Goal: Information Seeking & Learning: Find specific fact

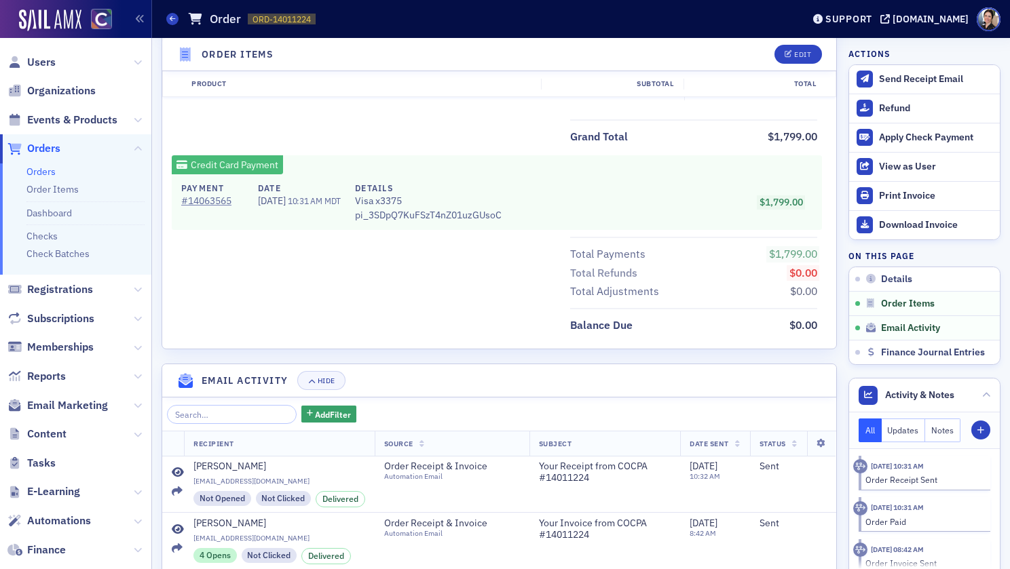
scroll to position [585, 0]
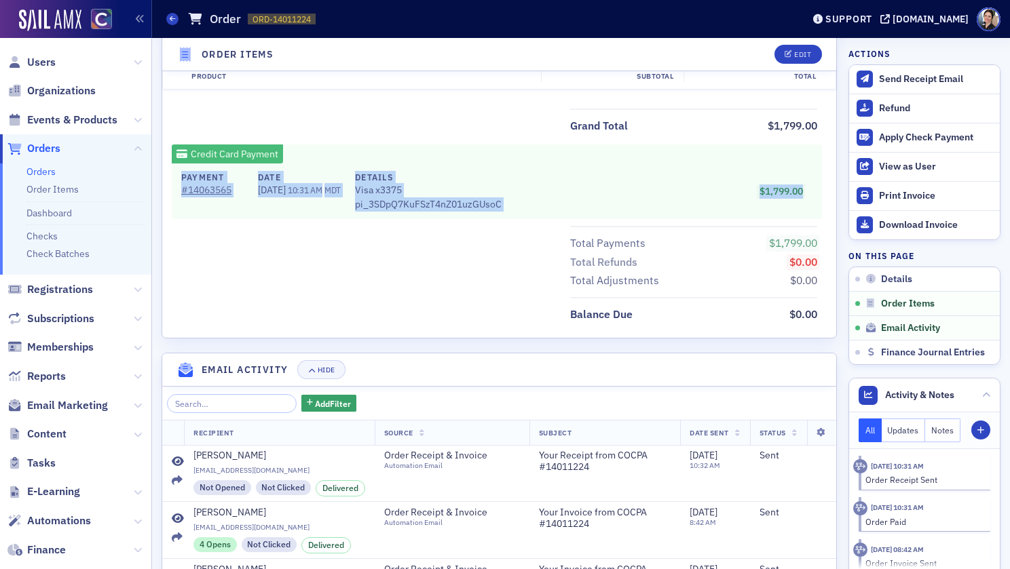
drag, startPoint x: 181, startPoint y: 175, endPoint x: 539, endPoint y: 212, distance: 360.2
click at [538, 212] on div "Payment # 14063565 Date 10/2/2025 10:31 AM MDT Details Visa x3375 pi_3SDpQ7KuFS…" at bounding box center [497, 191] width 650 height 55
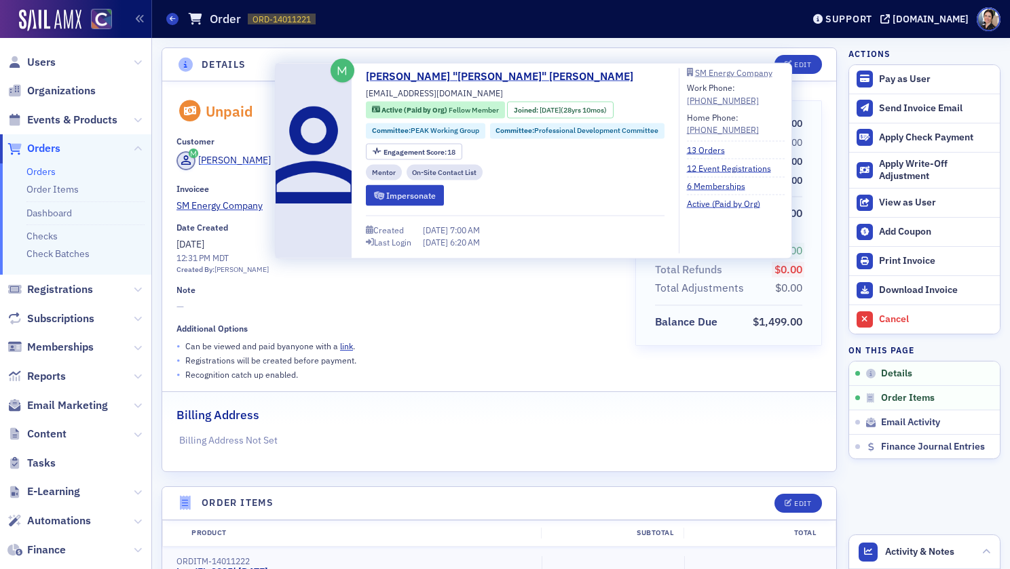
copy span "[PERSON_NAME]"
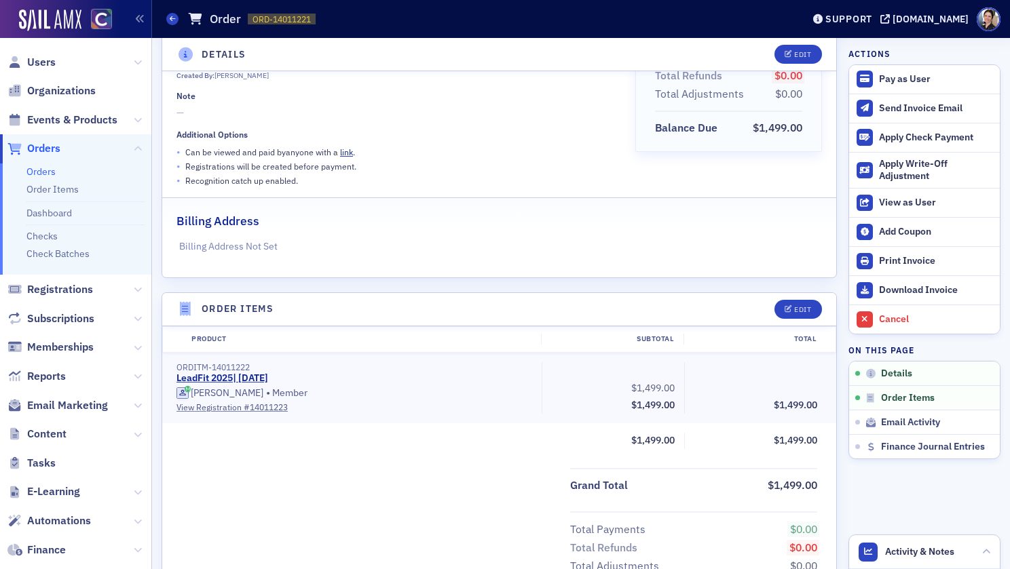
scroll to position [200, 0]
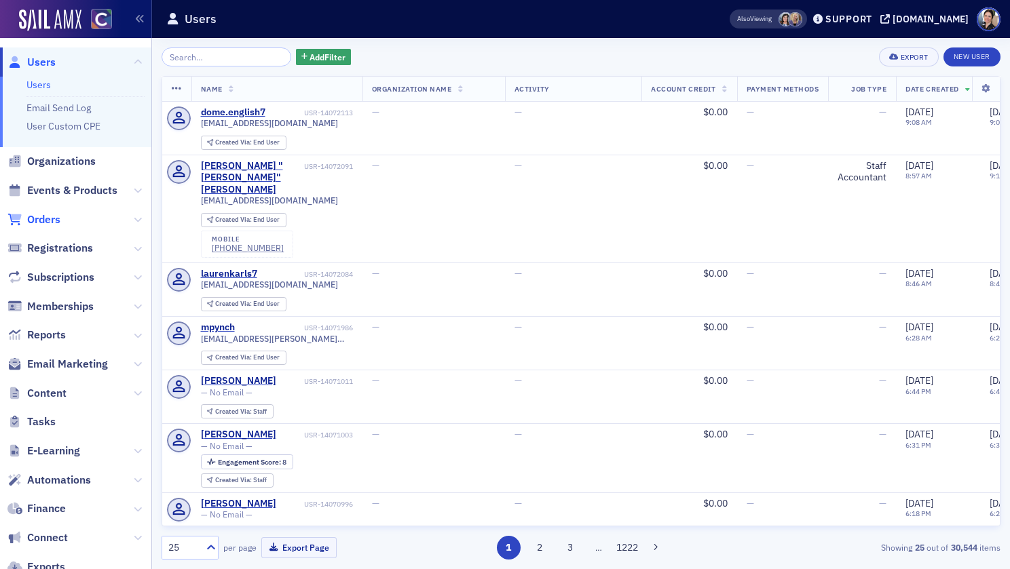
click at [54, 219] on span "Orders" at bounding box center [43, 219] width 33 height 15
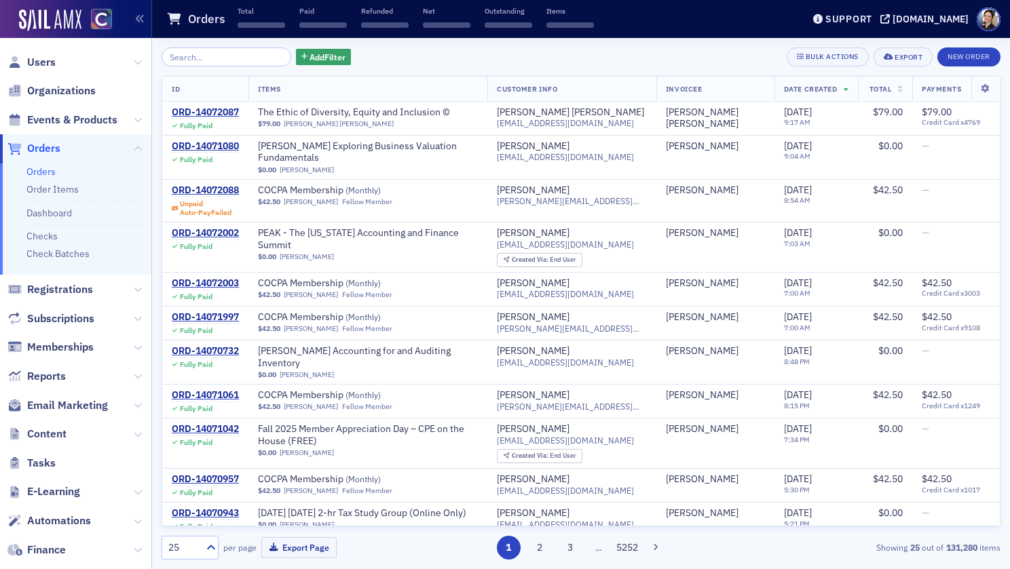
click at [250, 55] on input "search" at bounding box center [227, 57] width 130 height 19
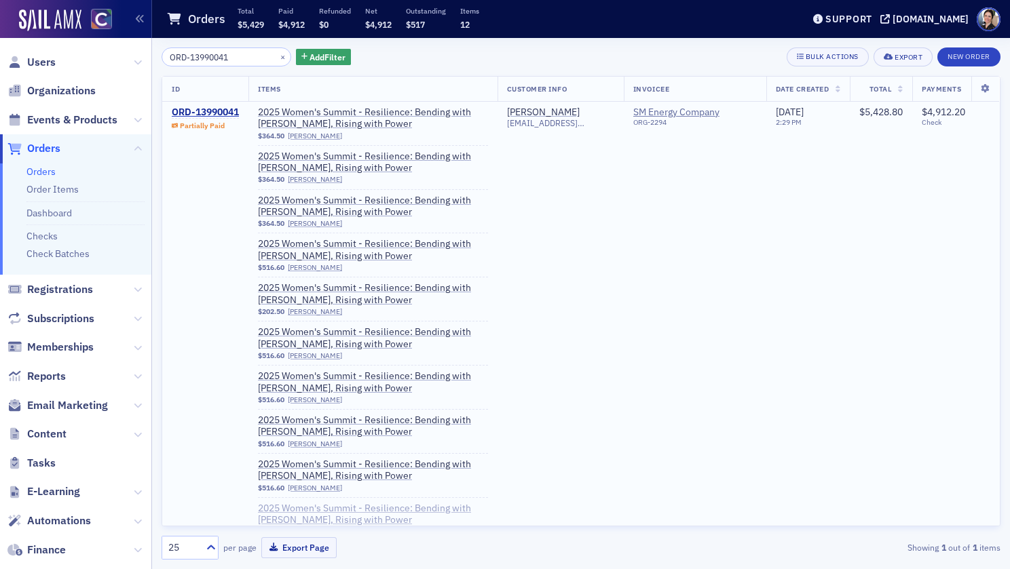
type input "ORD-13990041"
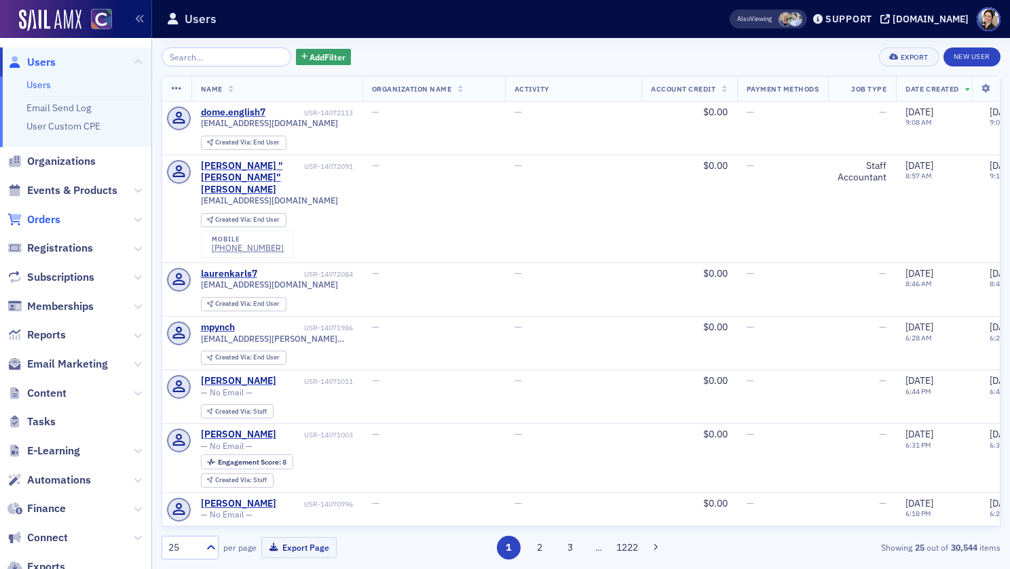
click at [52, 219] on span "Orders" at bounding box center [43, 219] width 33 height 15
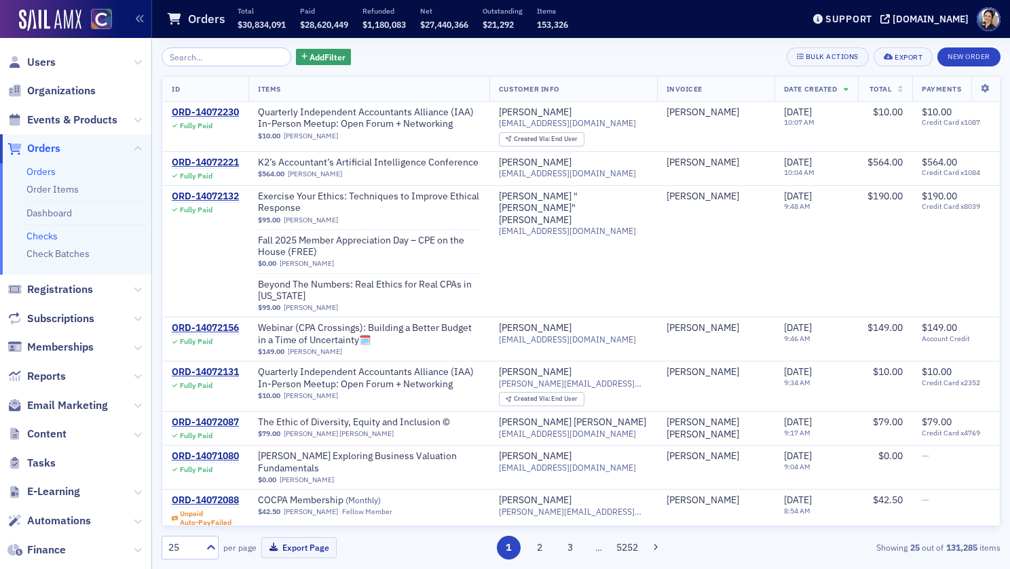
click at [47, 235] on link "Checks" at bounding box center [41, 236] width 31 height 12
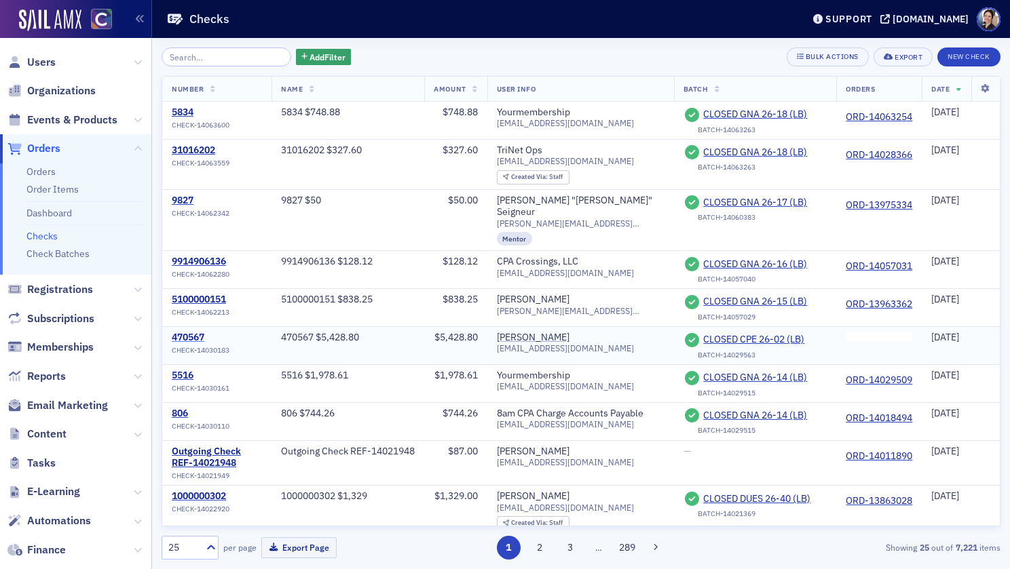
click at [191, 332] on div "470567" at bounding box center [201, 338] width 58 height 12
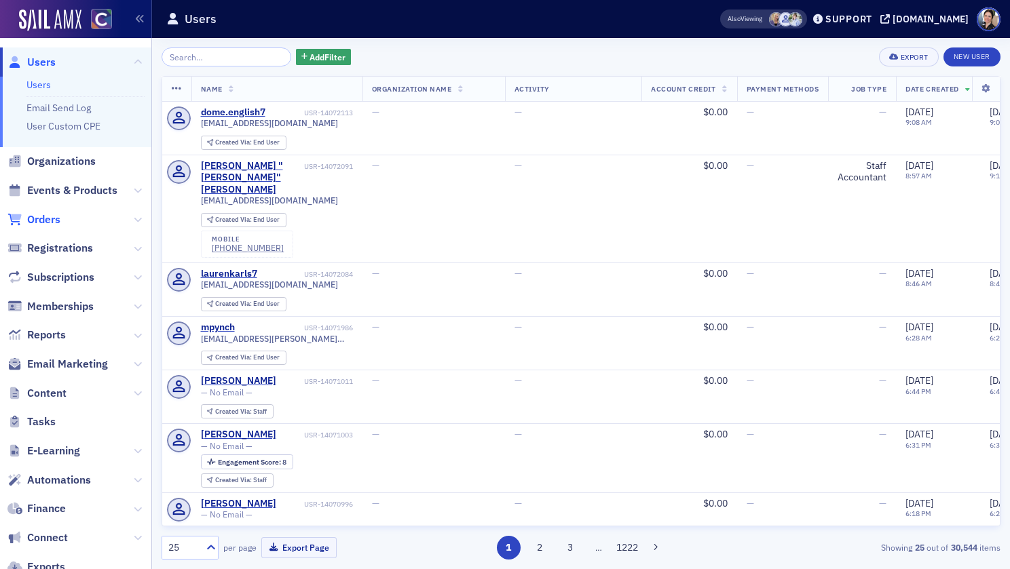
click at [37, 215] on span "Orders" at bounding box center [43, 219] width 33 height 15
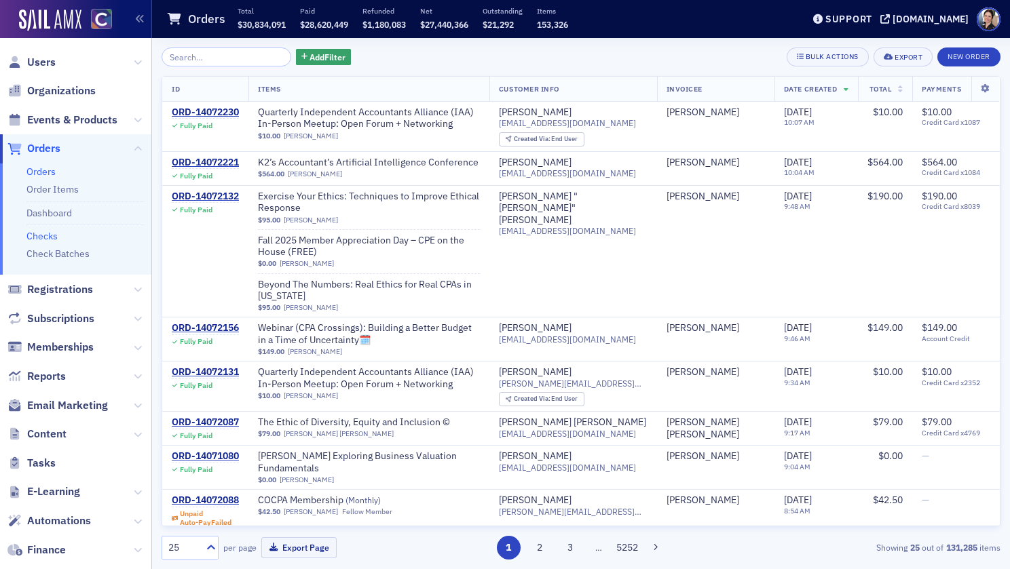
click at [44, 236] on link "Checks" at bounding box center [41, 236] width 31 height 12
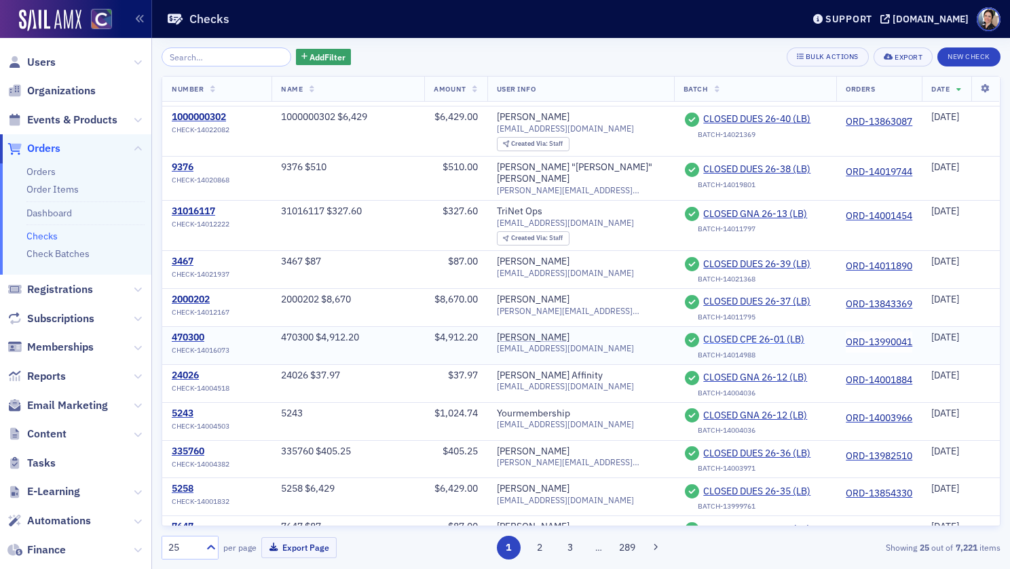
scroll to position [432, 0]
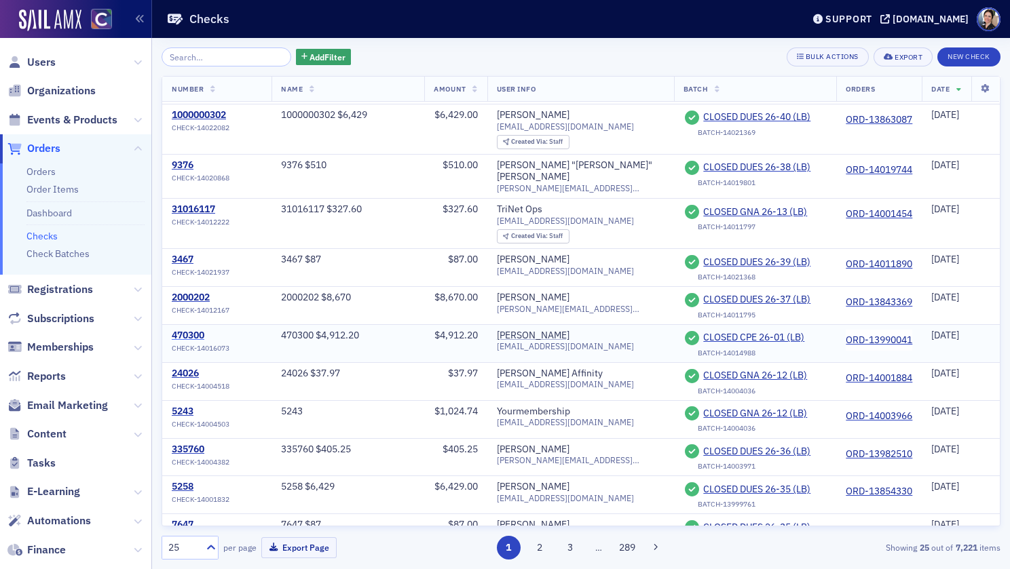
click at [195, 330] on div "470300" at bounding box center [201, 336] width 58 height 12
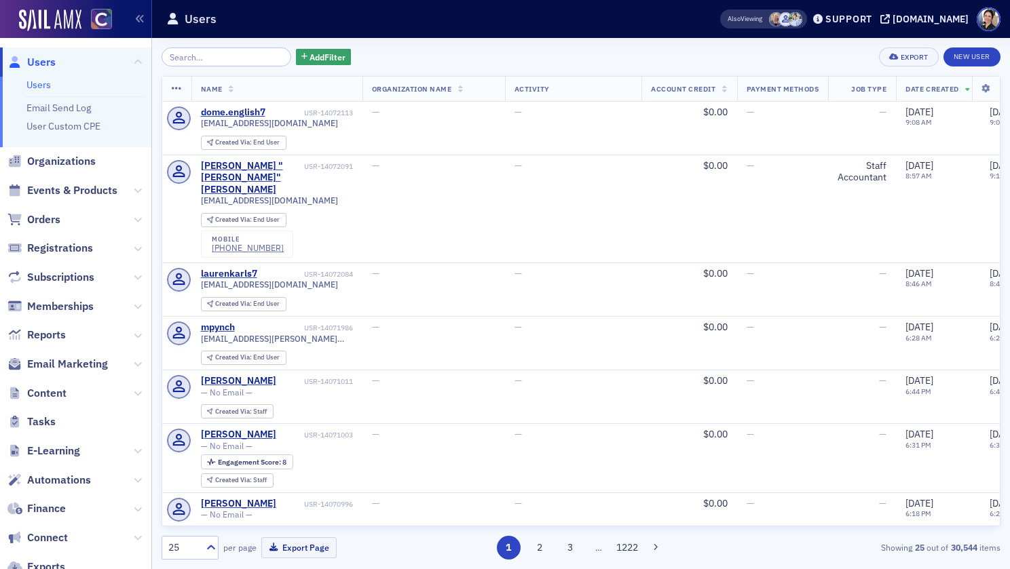
click at [221, 59] on input "search" at bounding box center [227, 57] width 130 height 19
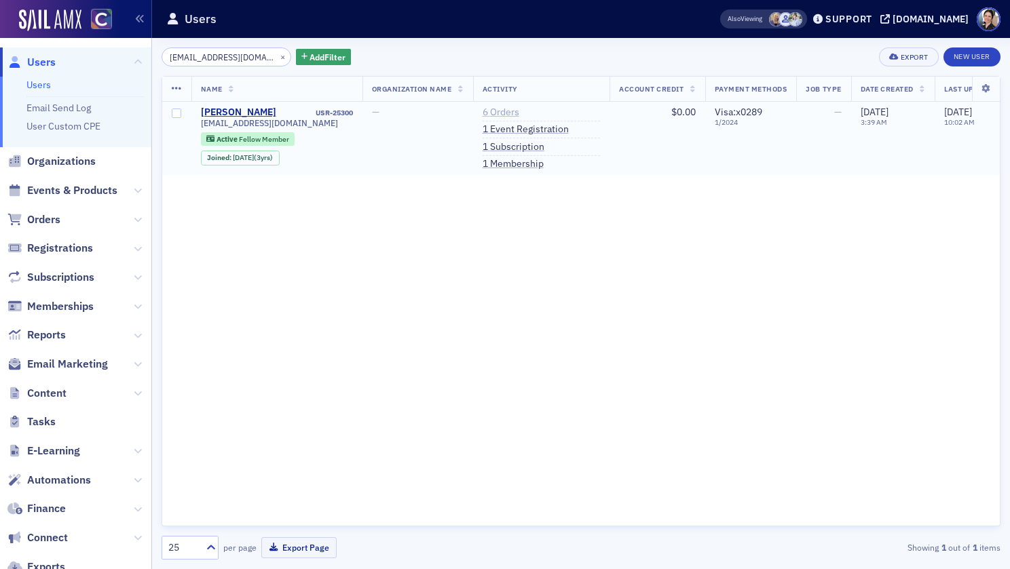
type input "[EMAIL_ADDRESS][DOMAIN_NAME]"
click at [504, 111] on link "6 Orders" at bounding box center [501, 113] width 37 height 12
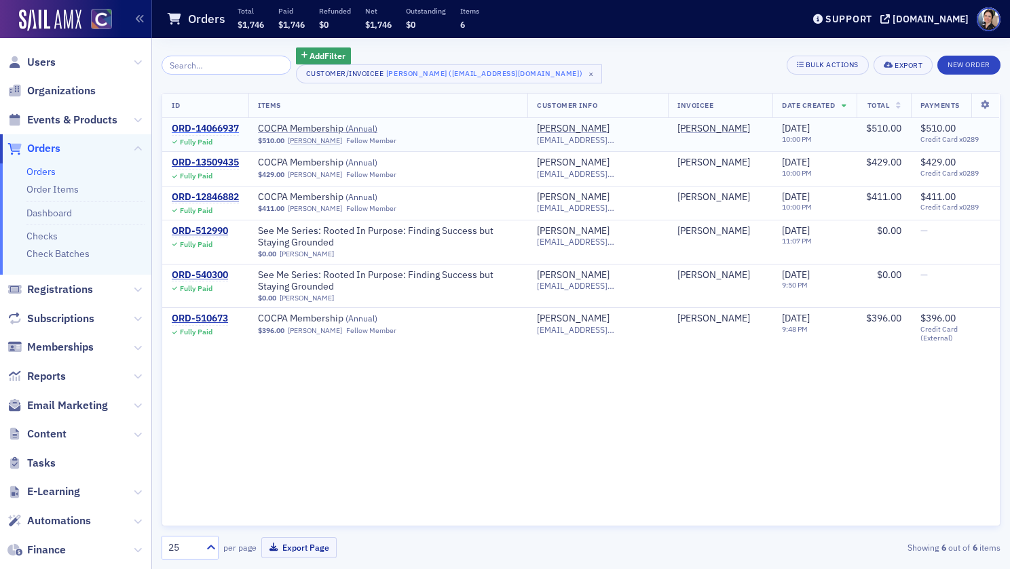
click at [204, 128] on div "ORD-14066937" at bounding box center [205, 129] width 67 height 12
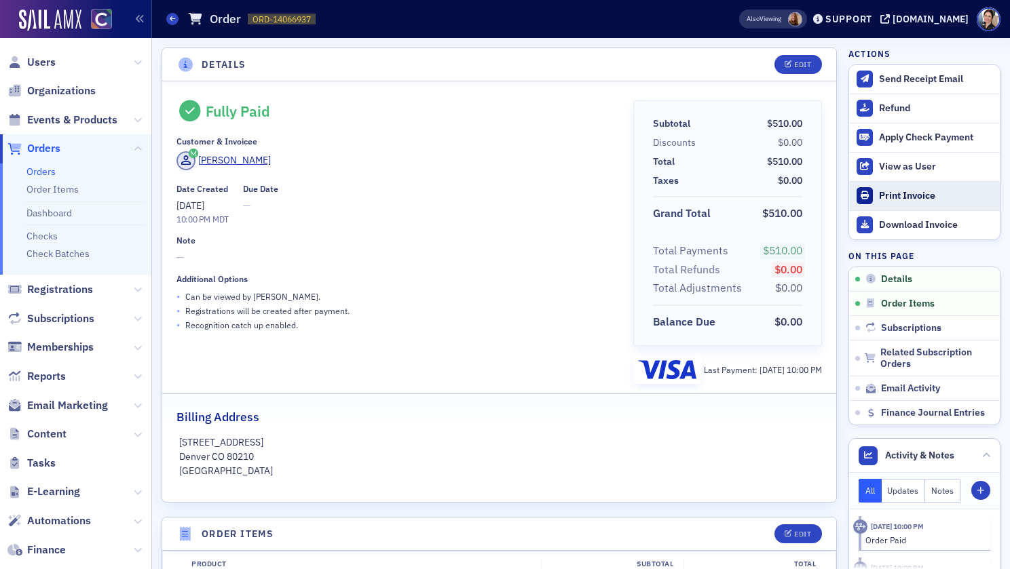
click at [910, 195] on div "Print Invoice" at bounding box center [936, 196] width 114 height 12
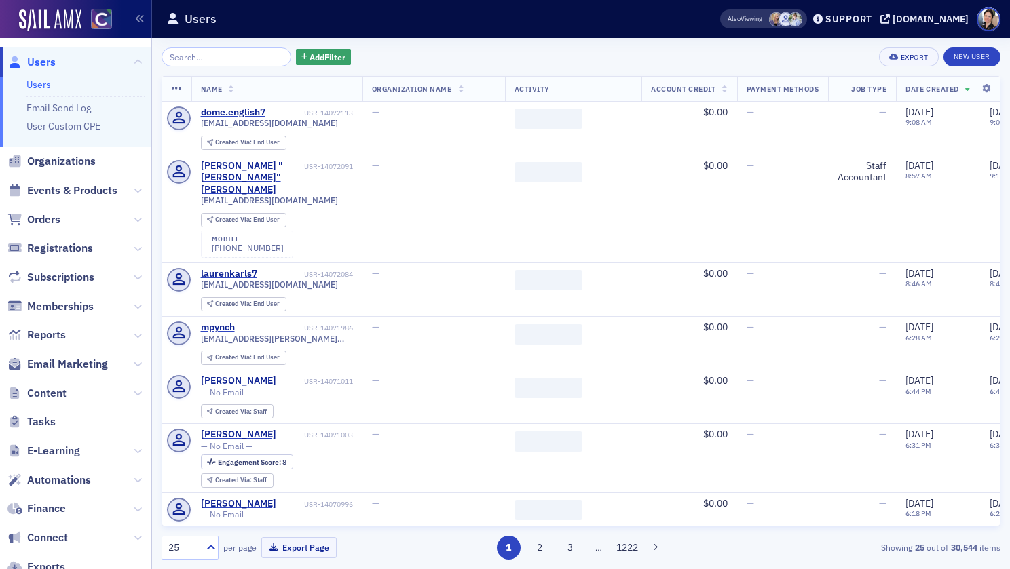
click at [220, 60] on input "search" at bounding box center [227, 57] width 130 height 19
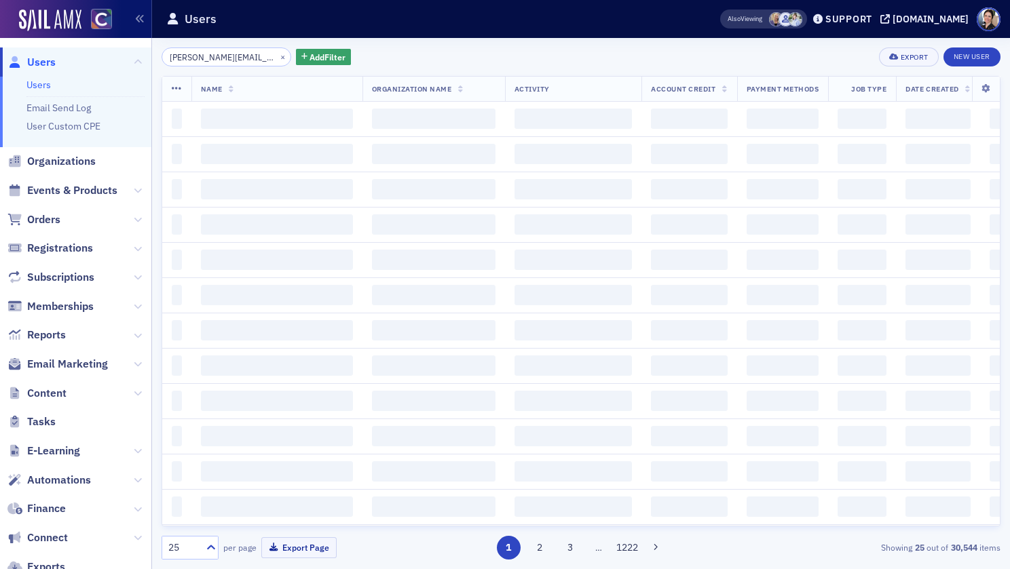
scroll to position [0, 37]
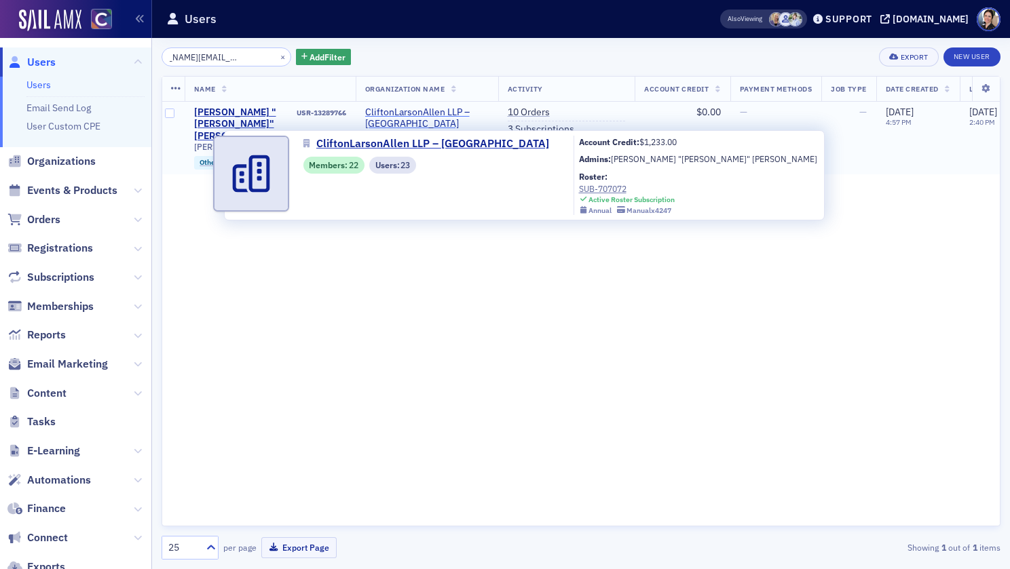
scroll to position [0, 11]
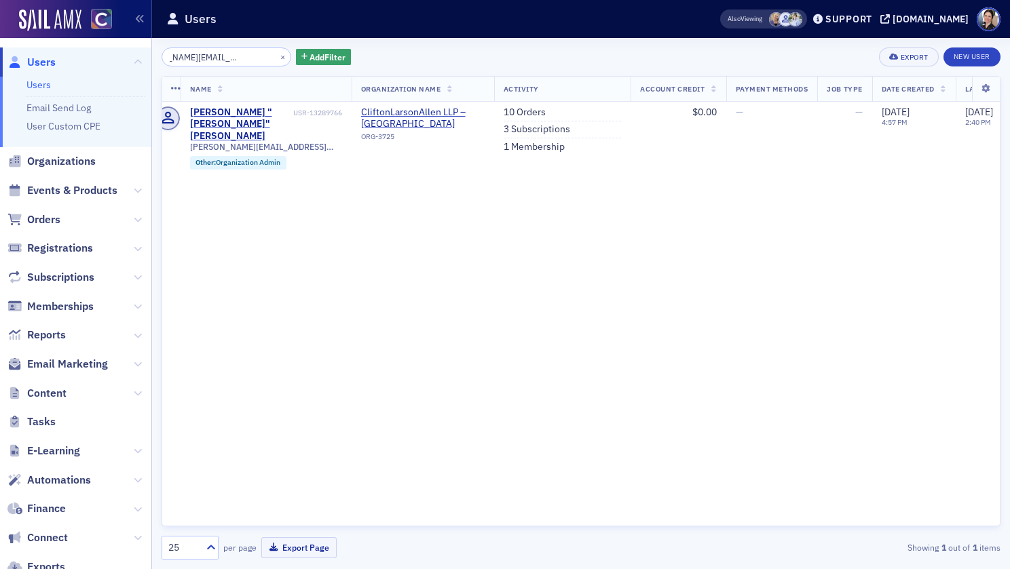
type input "Rebecca.Raebel@claconnect.com"
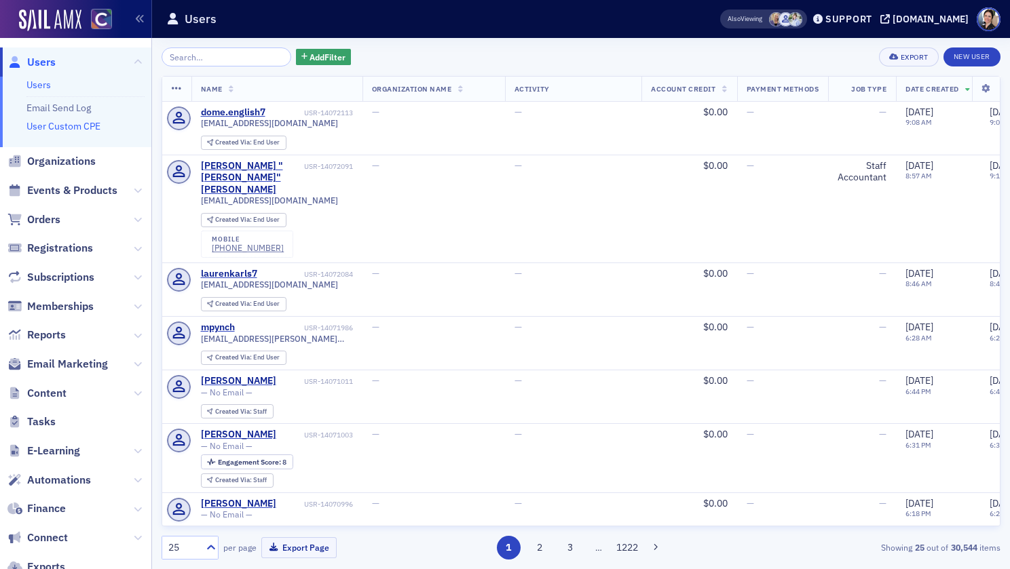
drag, startPoint x: 63, startPoint y: 162, endPoint x: 96, endPoint y: 129, distance: 46.1
click at [64, 161] on span "Organizations" at bounding box center [61, 161] width 69 height 15
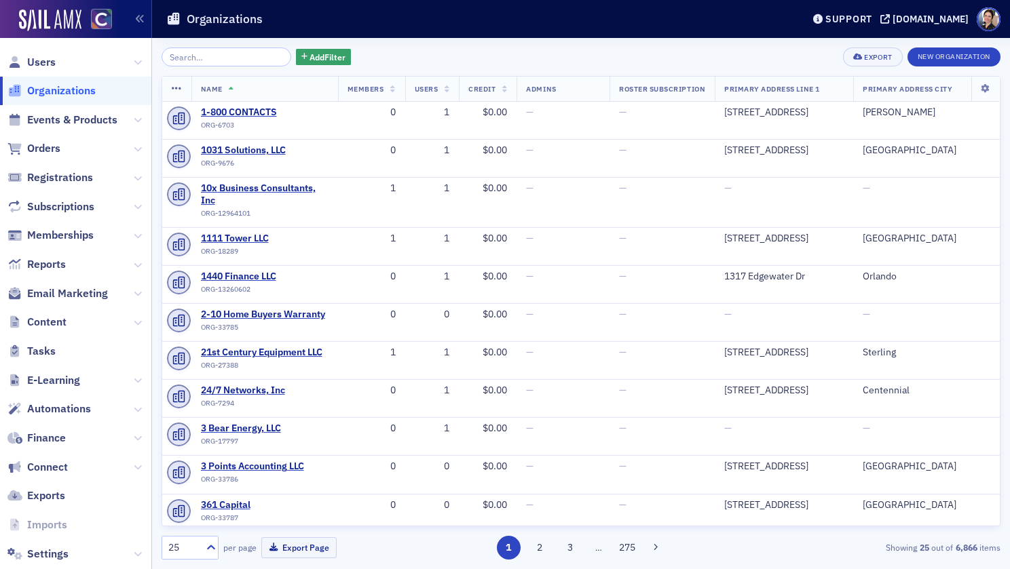
click at [203, 56] on input "search" at bounding box center [227, 57] width 130 height 19
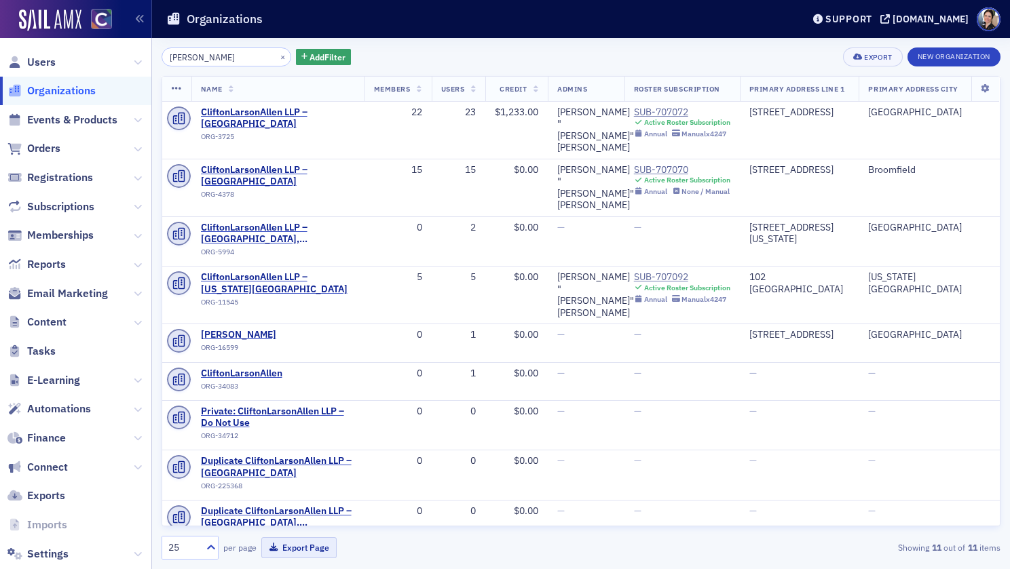
type input "clifton"
click at [655, 164] on div "SUB-707070" at bounding box center [682, 170] width 96 height 12
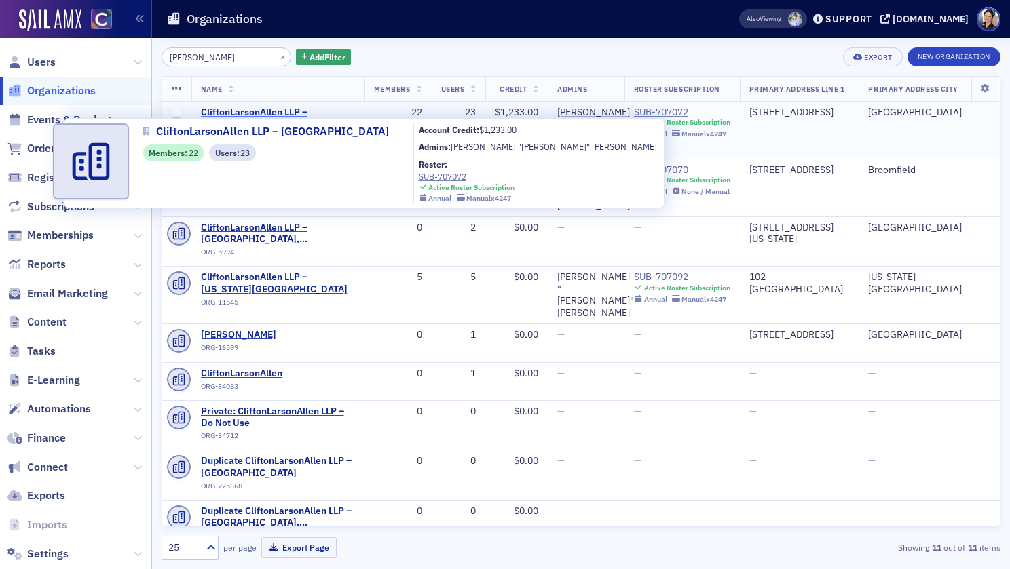
click at [288, 113] on span "CliftonLarsonAllen LLP – [GEOGRAPHIC_DATA]" at bounding box center [278, 119] width 154 height 24
select select "US"
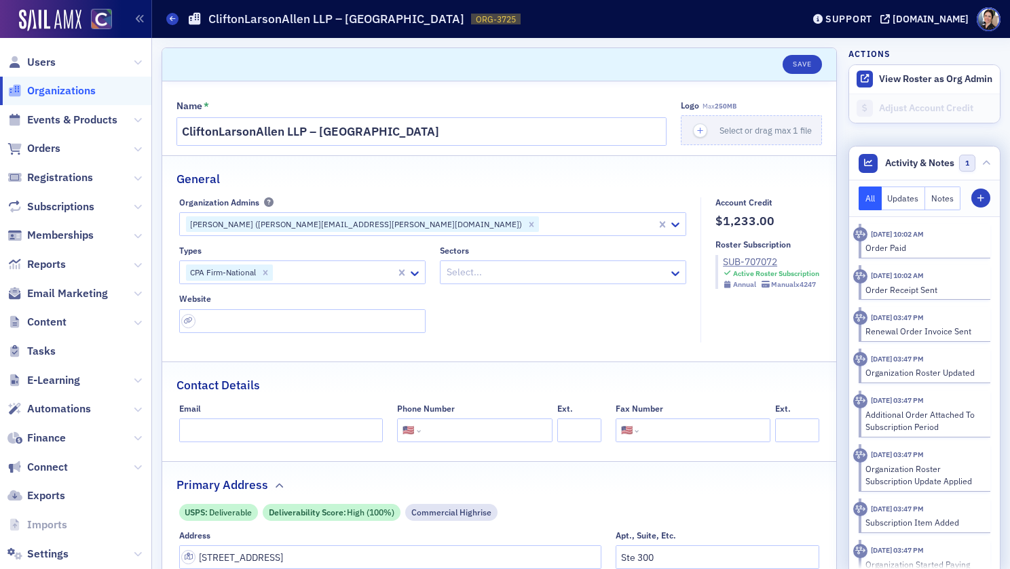
click at [947, 194] on button "Notes" at bounding box center [942, 199] width 35 height 24
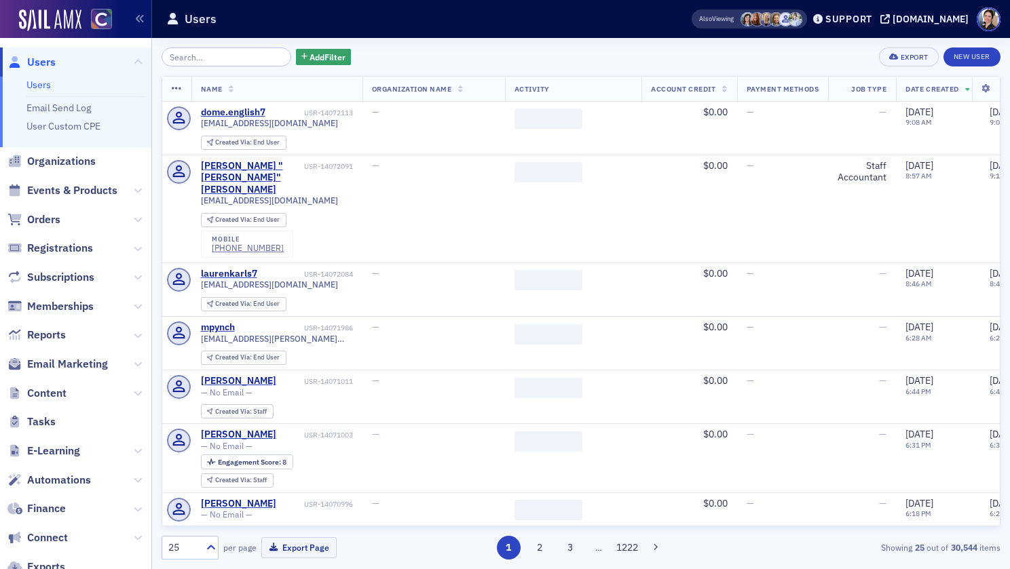
click at [209, 58] on input "search" at bounding box center [227, 57] width 130 height 19
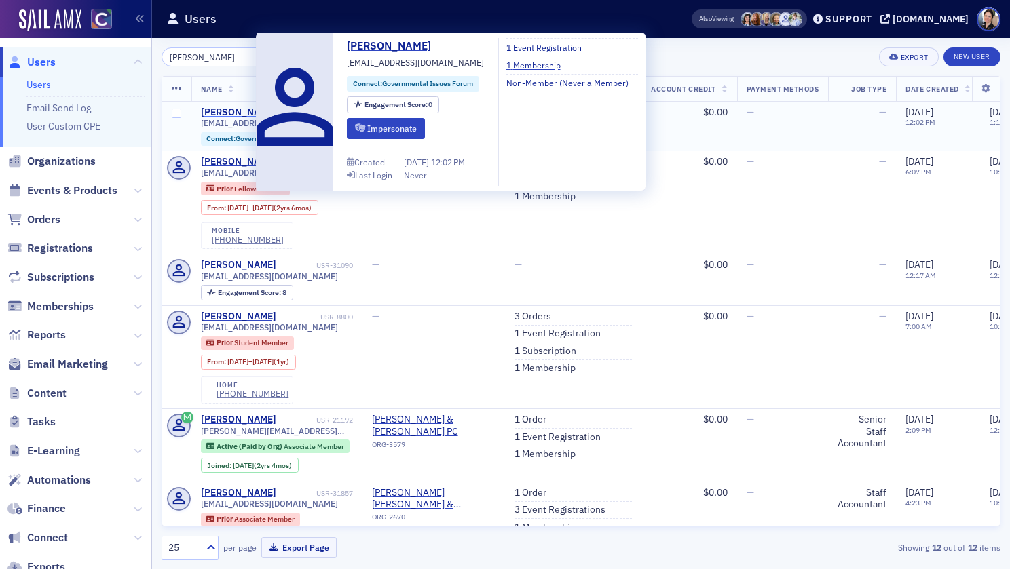
type input "[PERSON_NAME]"
click at [233, 112] on div "[PERSON_NAME]" at bounding box center [238, 113] width 75 height 12
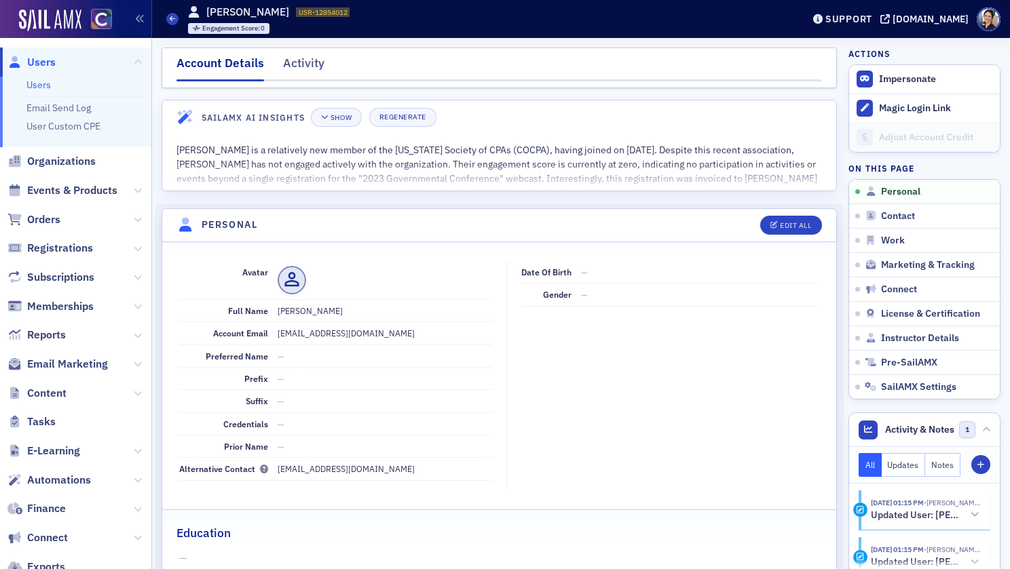
click at [46, 63] on span "Users" at bounding box center [41, 62] width 29 height 15
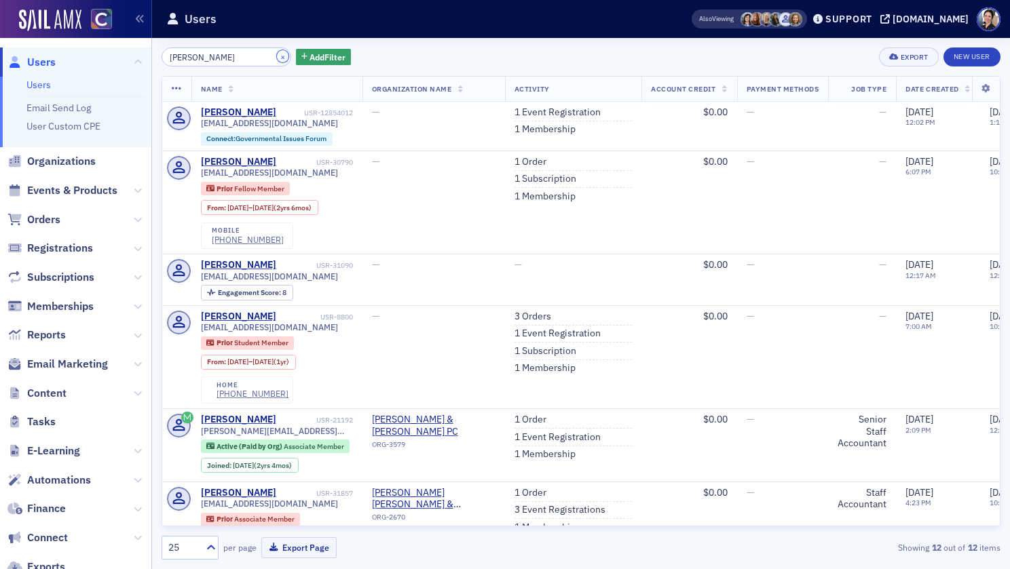
click at [277, 58] on button "×" at bounding box center [283, 56] width 12 height 12
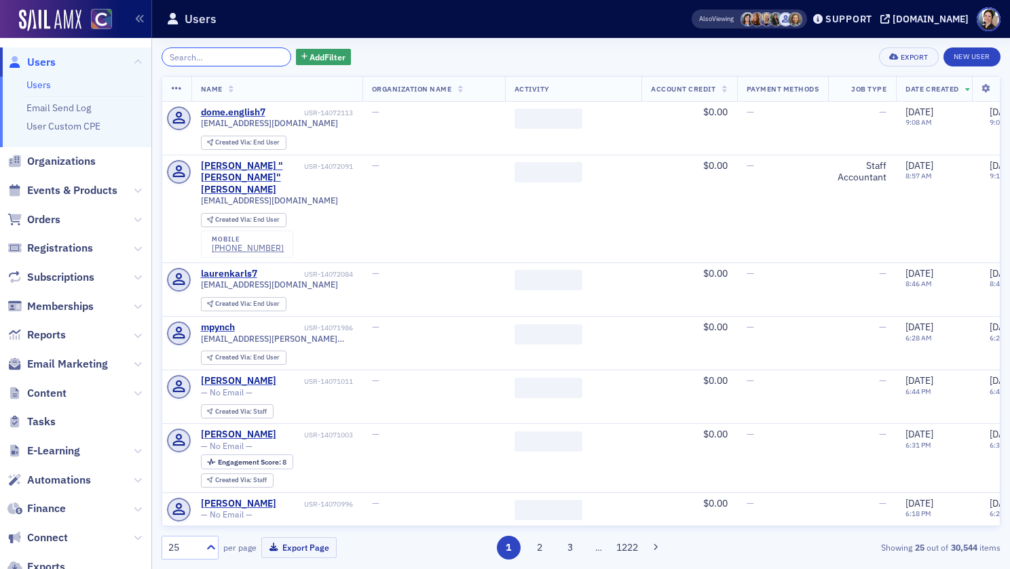
paste input "[PERSON_NAME]"
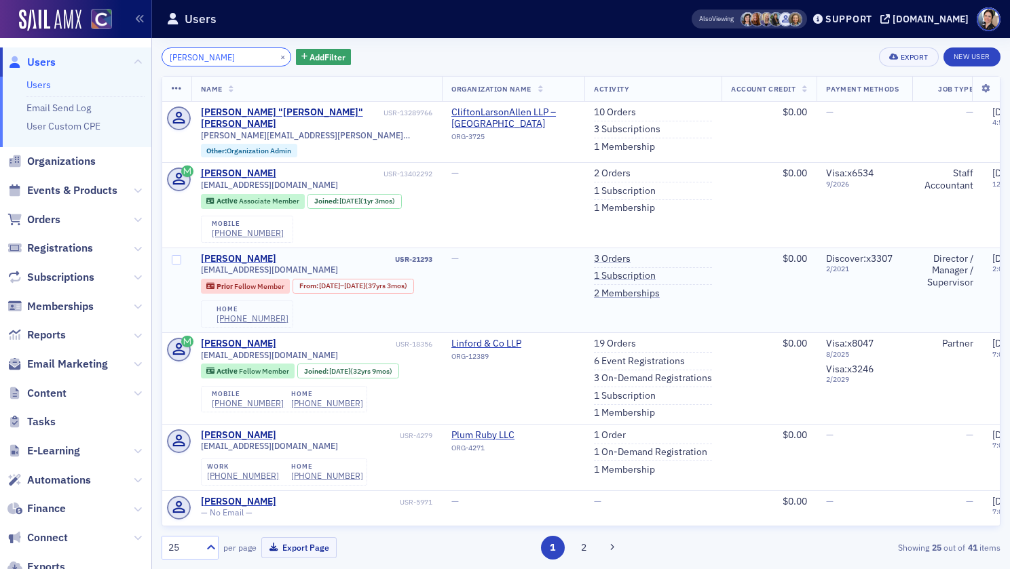
type input "[PERSON_NAME]"
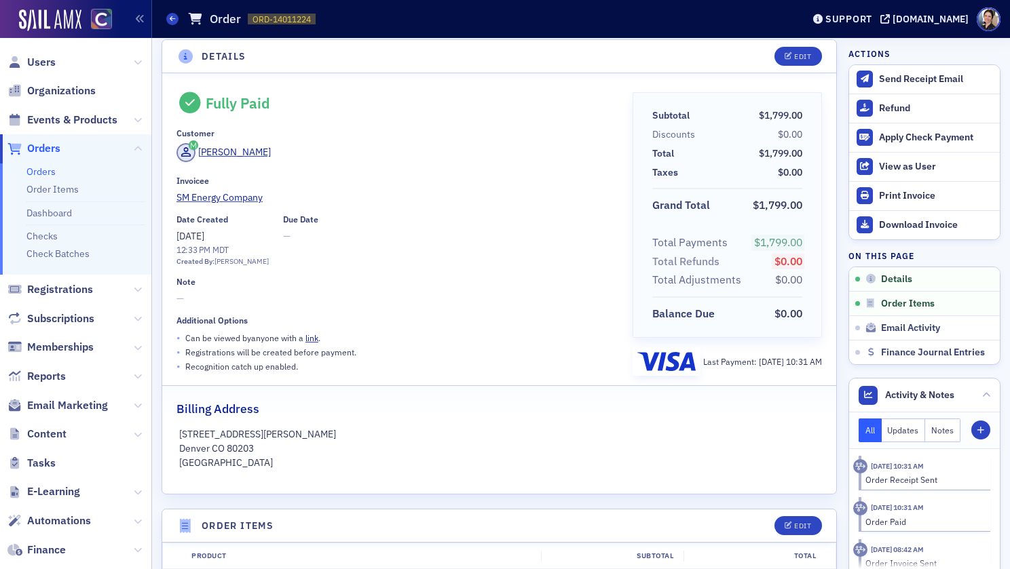
scroll to position [7, 0]
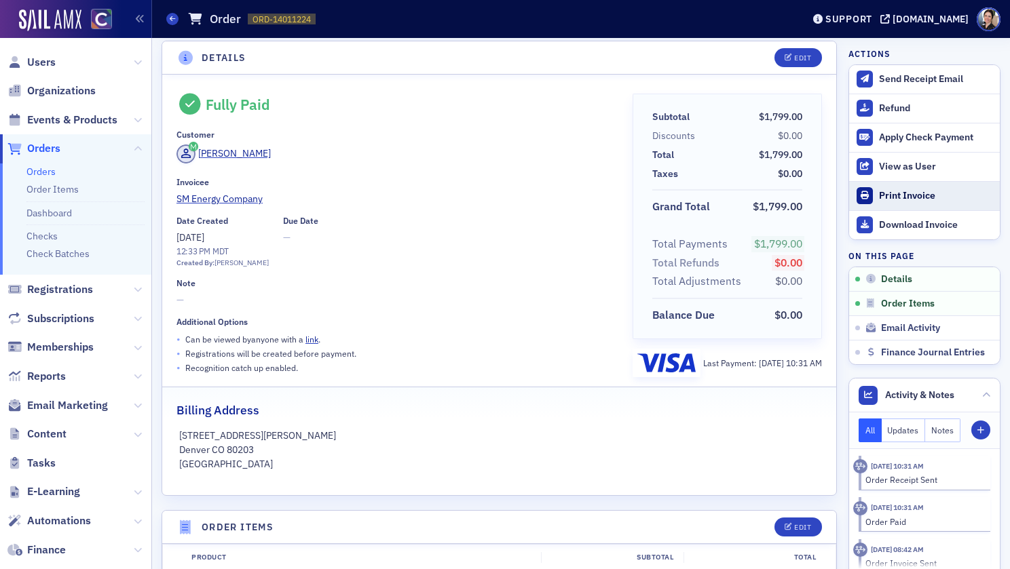
click at [912, 194] on div "Print Invoice" at bounding box center [936, 196] width 114 height 12
